Goal: Information Seeking & Learning: Learn about a topic

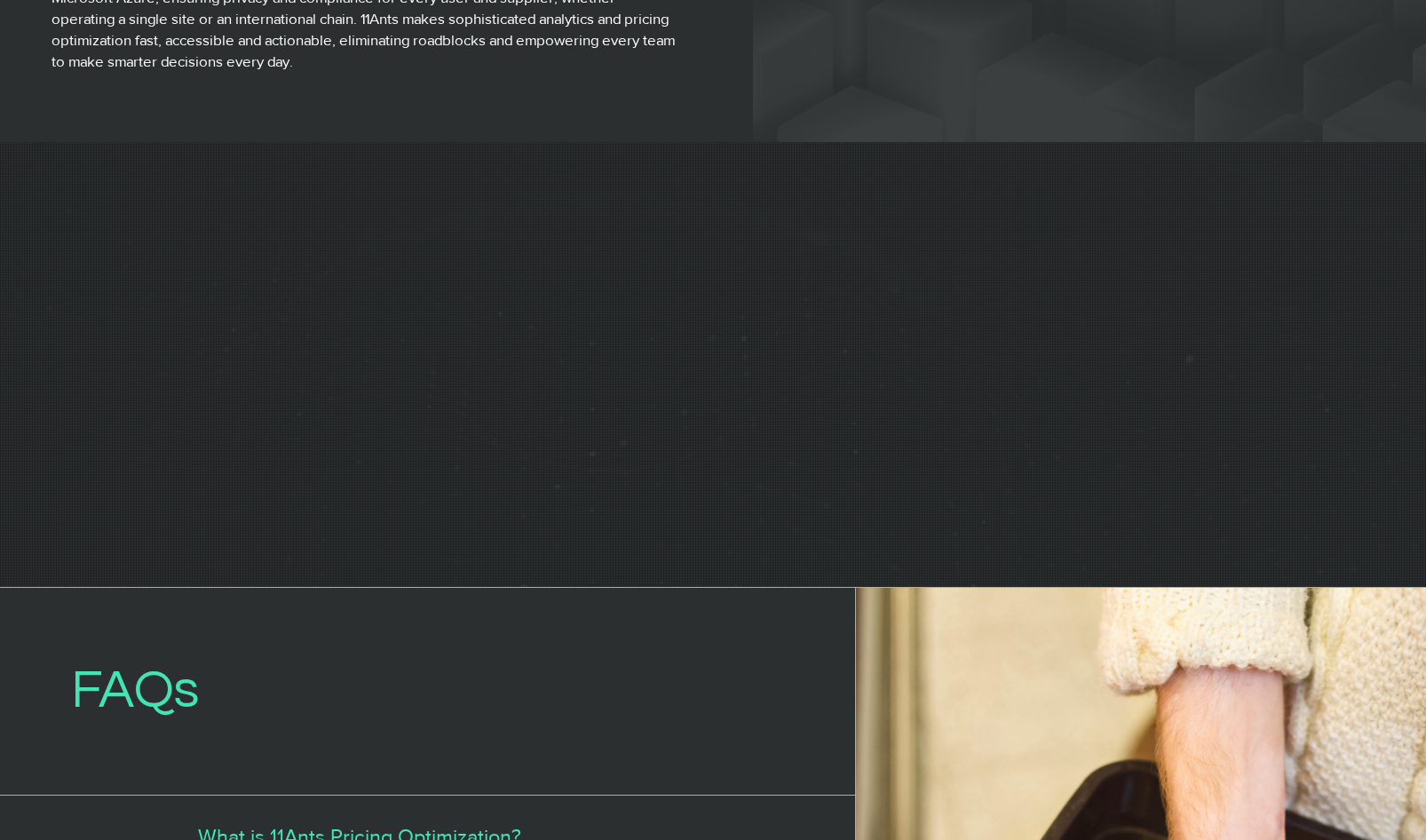
scroll to position [0, 247]
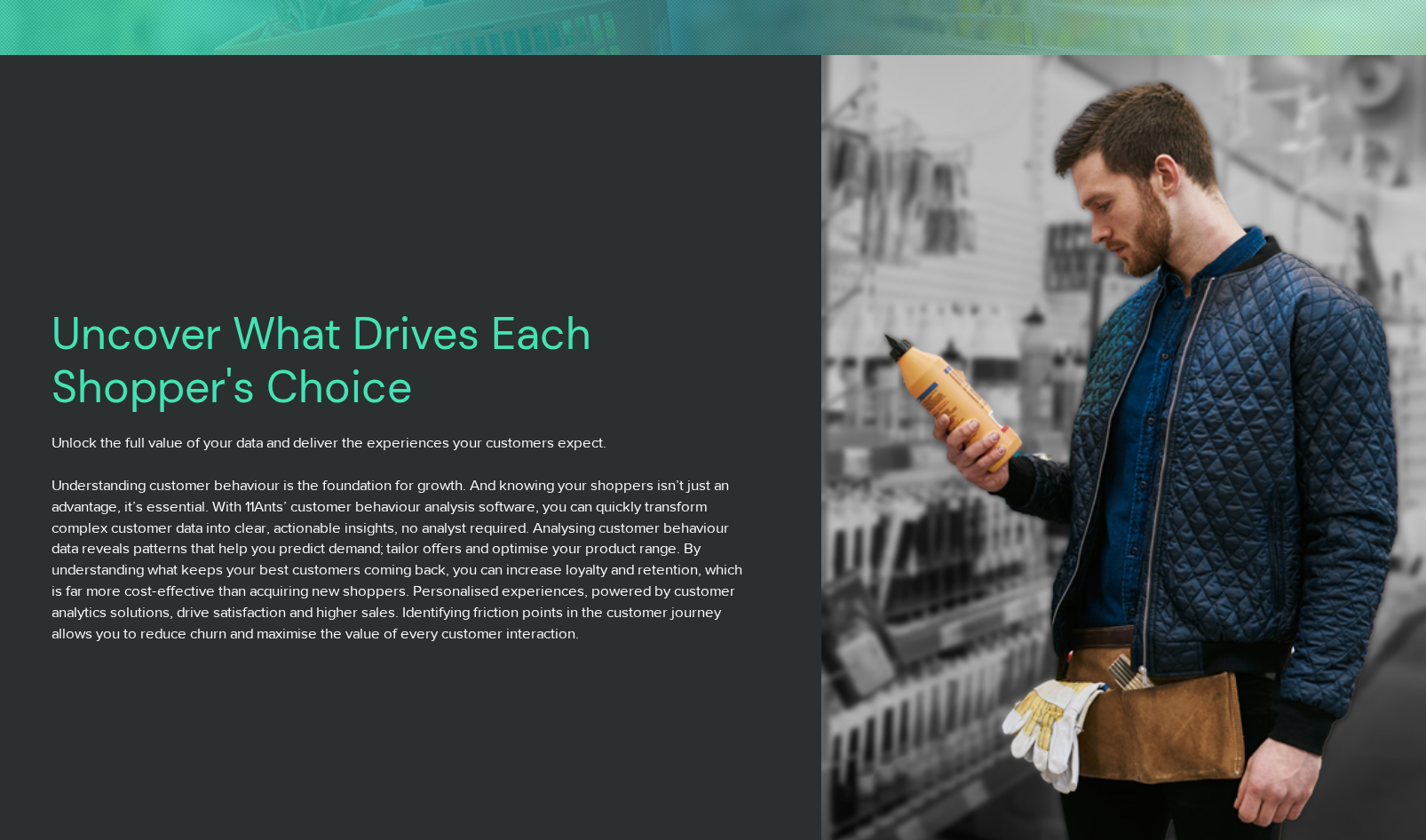
scroll to position [541, 0]
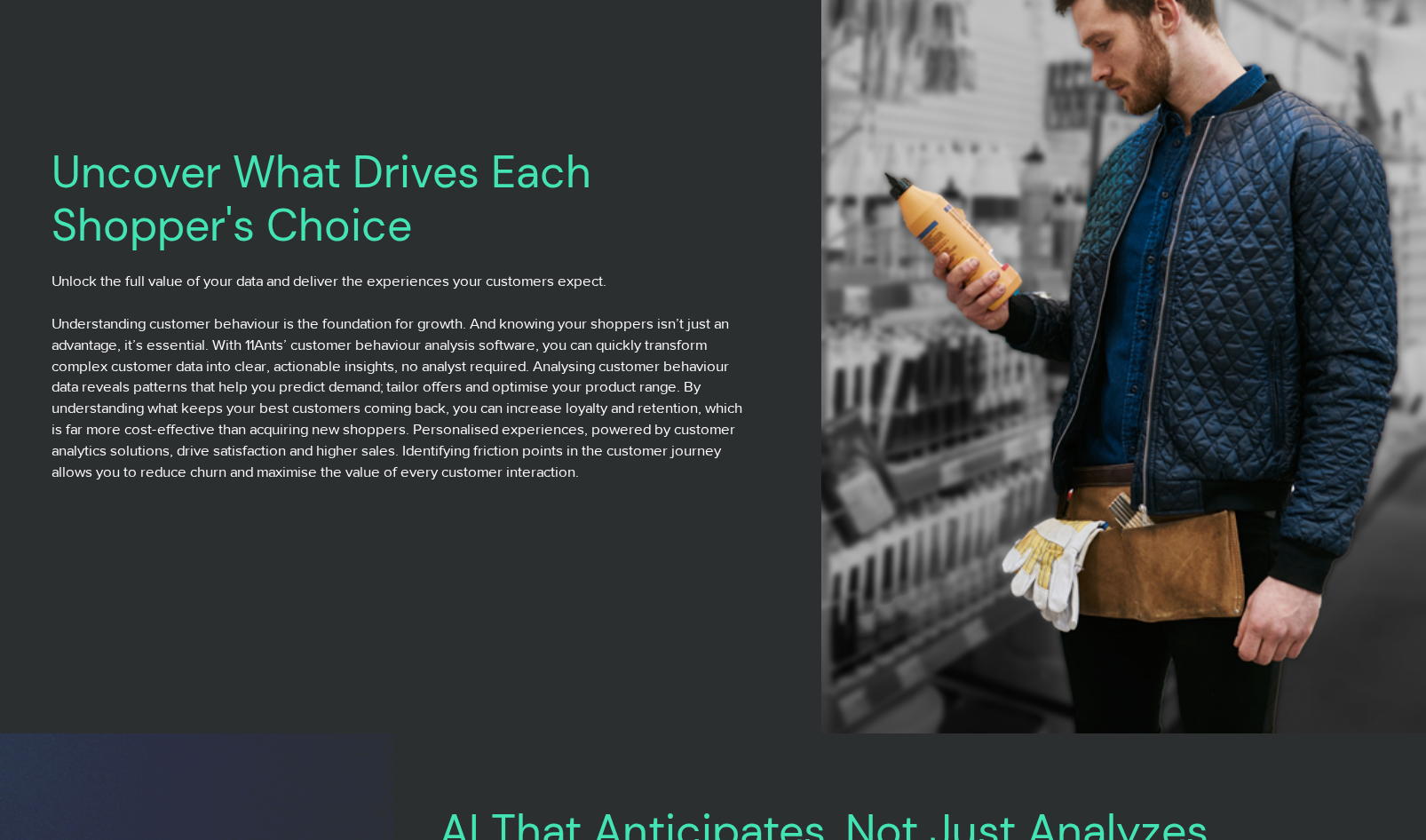
scroll to position [972, 0]
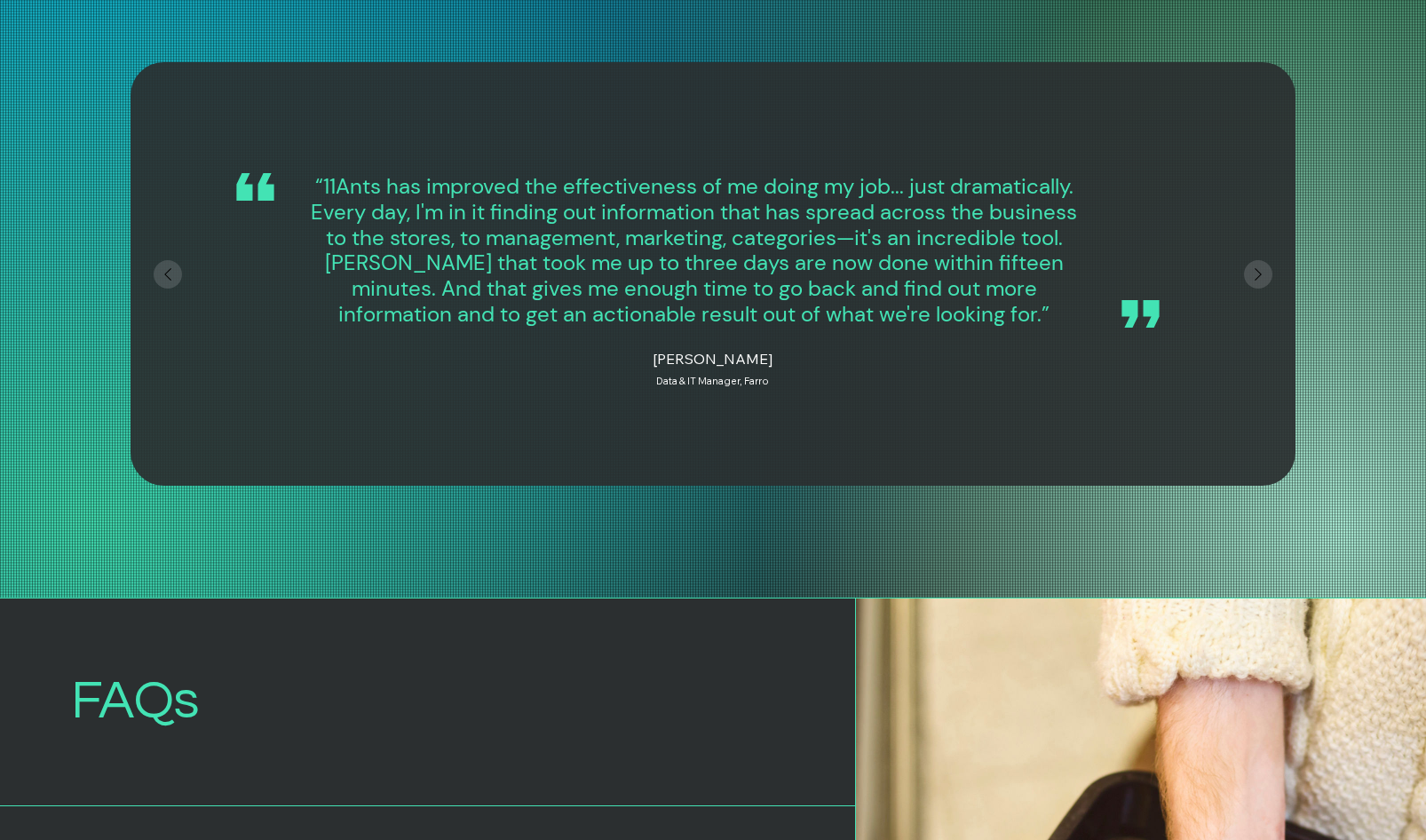
scroll to position [5297, 0]
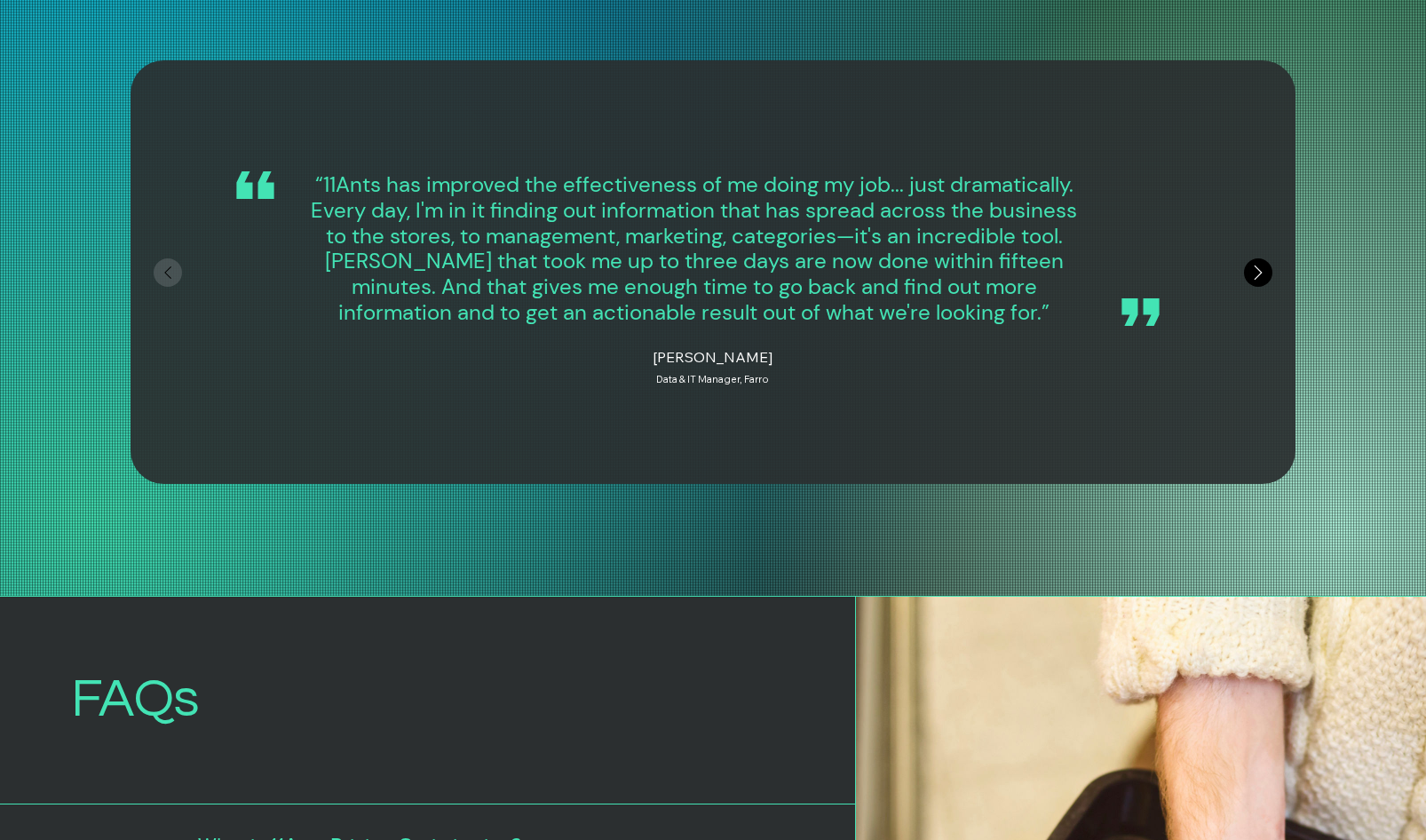
click at [1260, 264] on icon "Next" at bounding box center [1258, 272] width 24 height 24
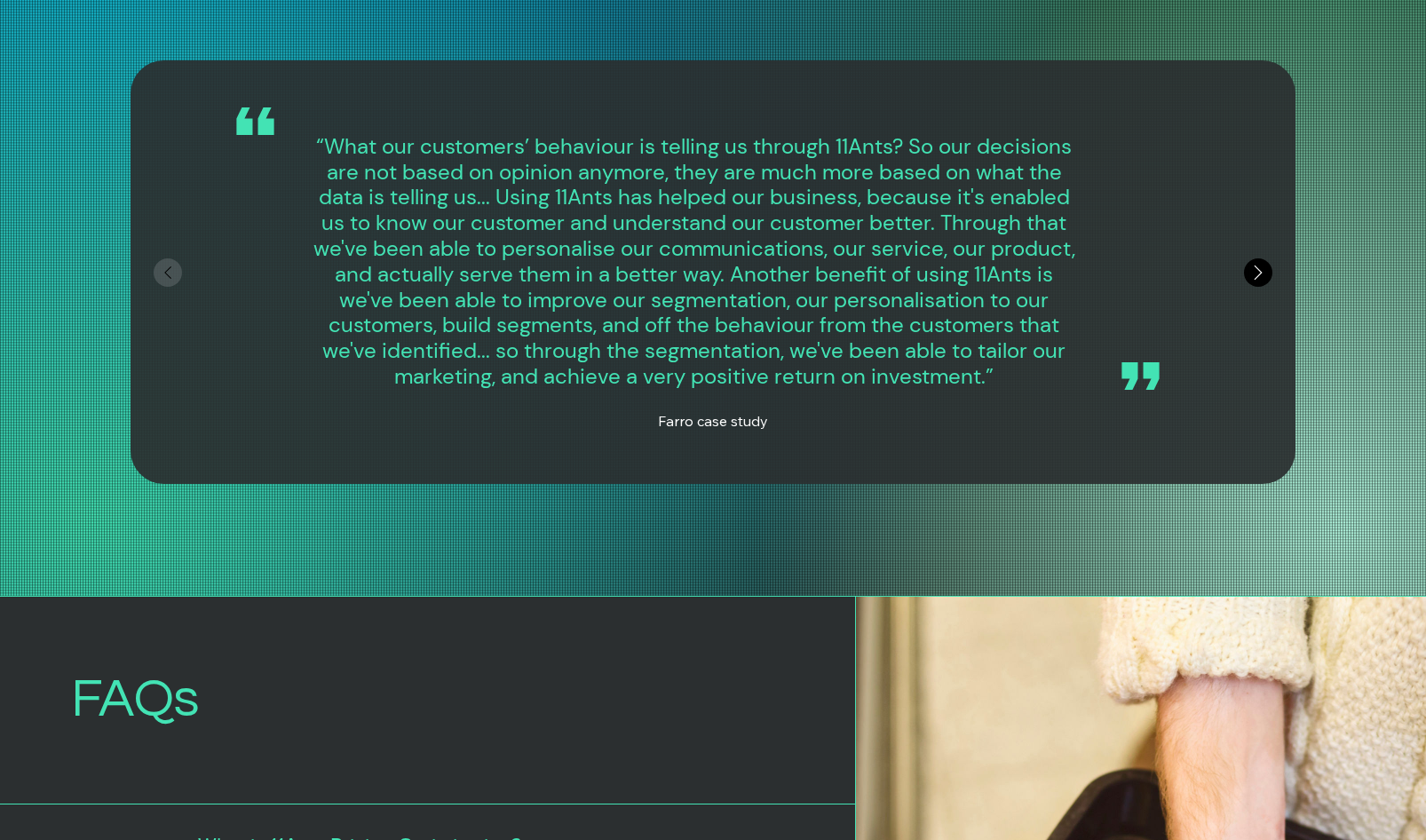
click at [1260, 267] on icon "Next" at bounding box center [1258, 272] width 24 height 24
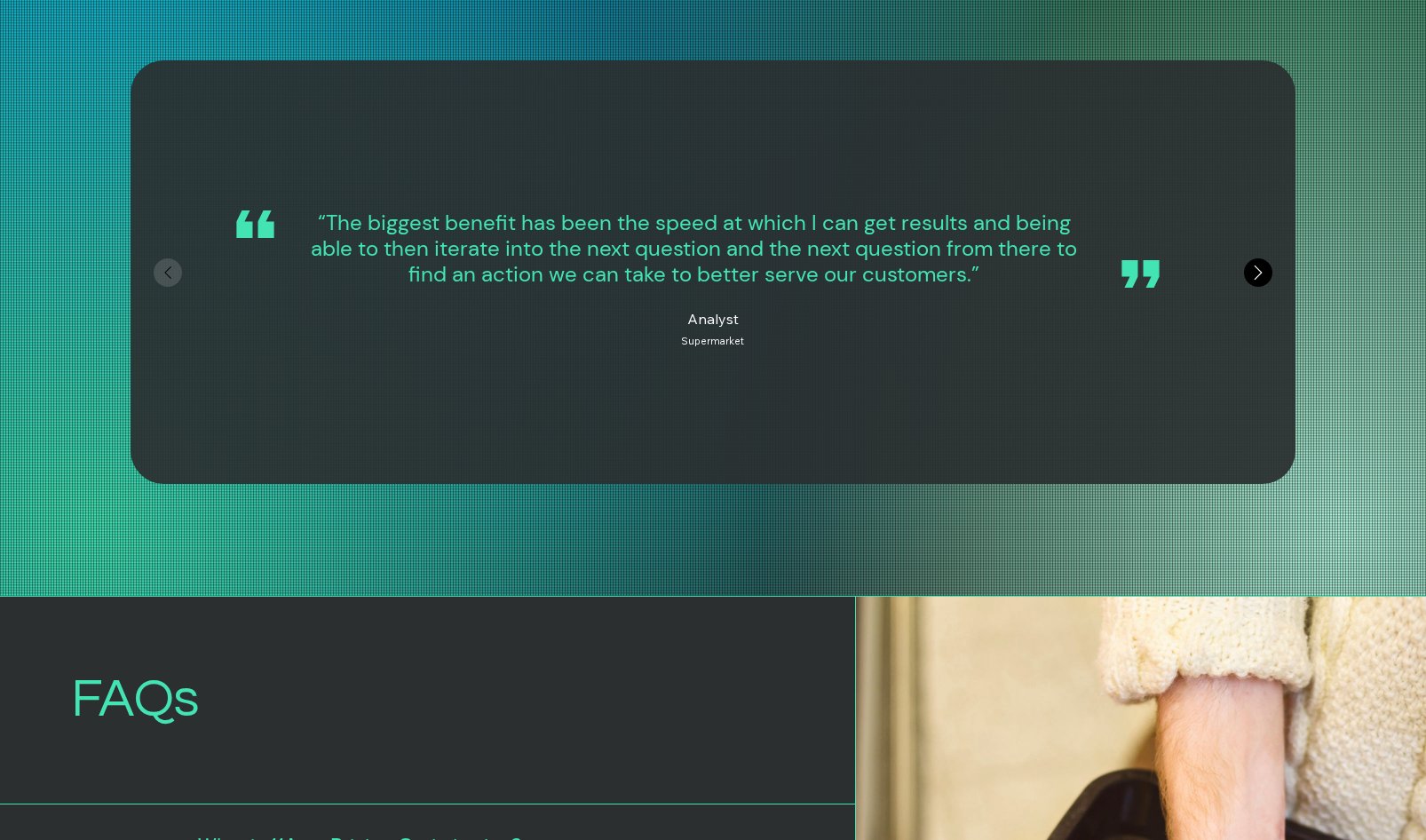
click at [1260, 267] on icon "Next" at bounding box center [1258, 272] width 24 height 24
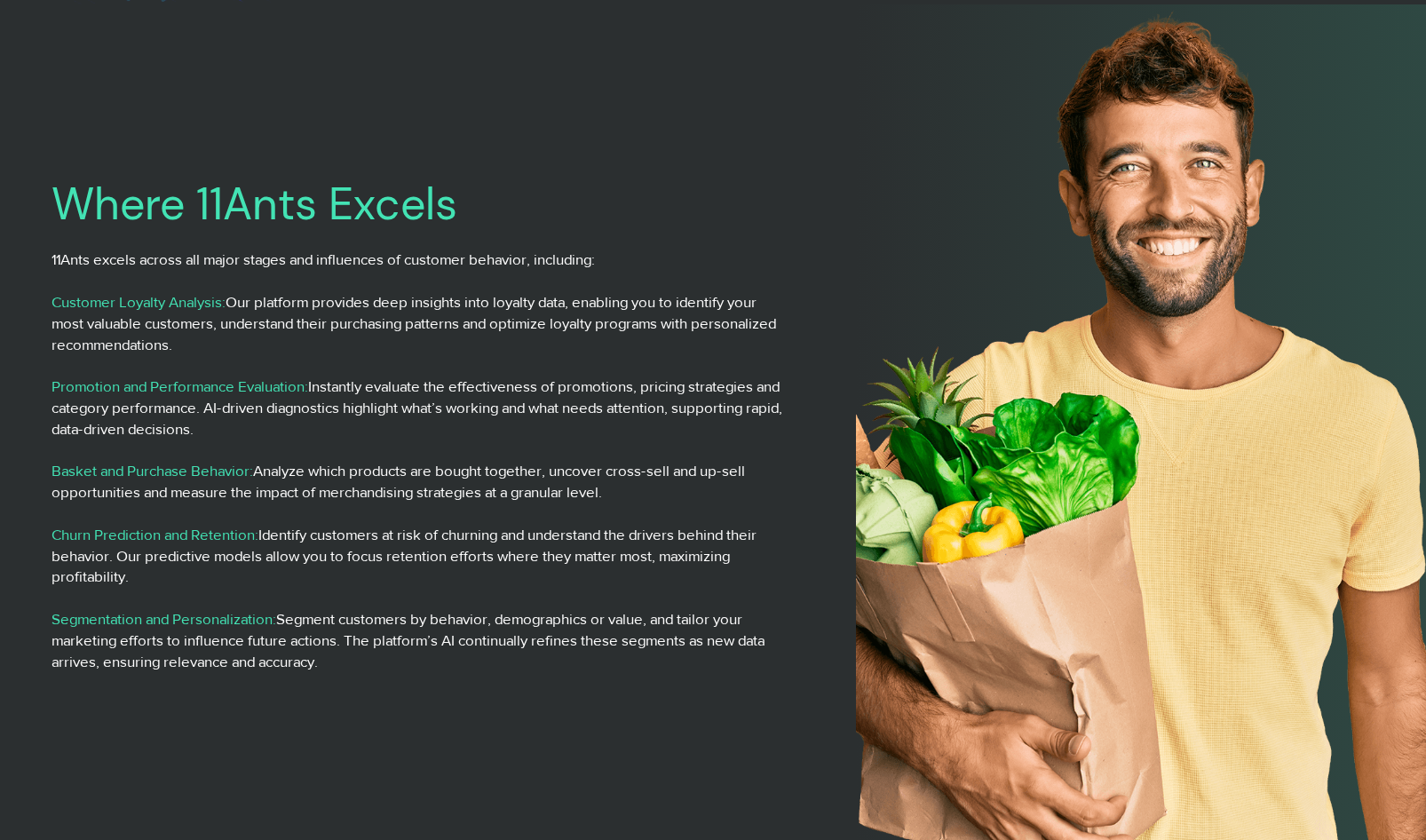
scroll to position [2183, 0]
